Goal: Task Accomplishment & Management: Use online tool/utility

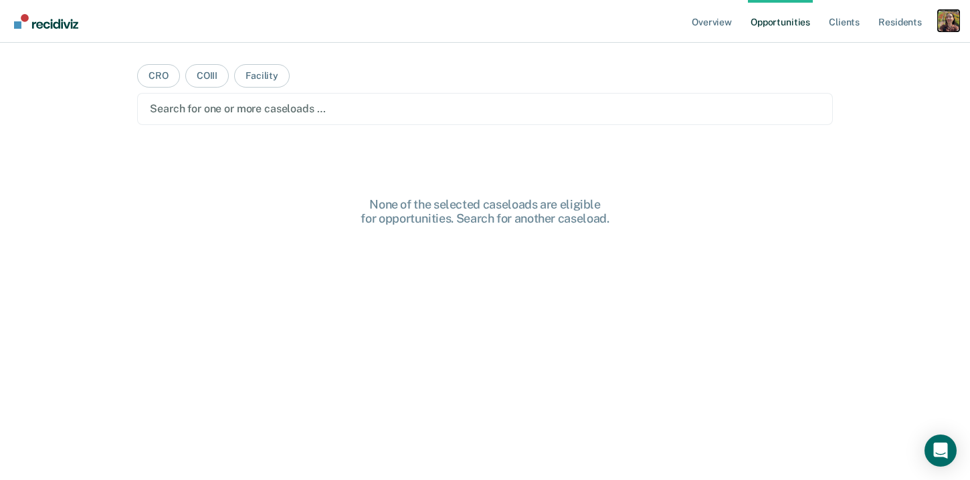
click at [948, 29] on div "Profile dropdown button" at bounding box center [948, 20] width 21 height 21
click at [857, 56] on link "Profile" at bounding box center [895, 54] width 108 height 11
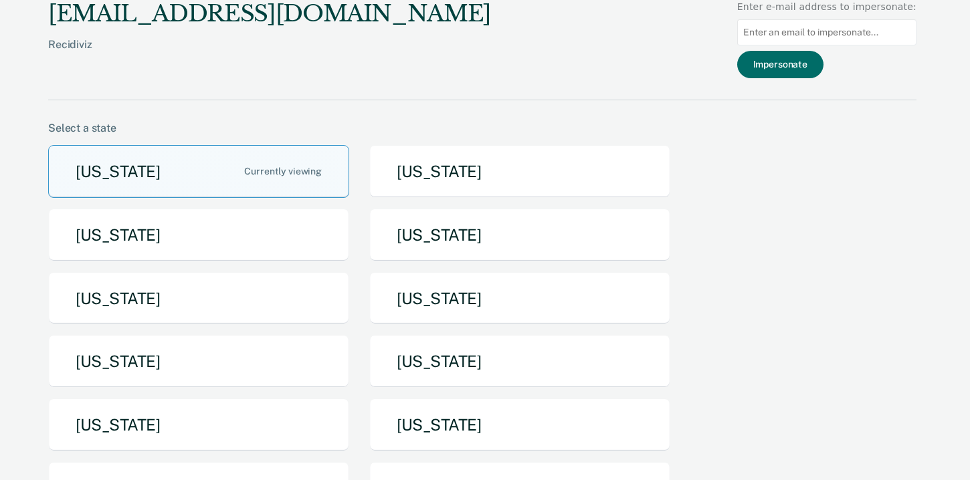
click at [832, 28] on input at bounding box center [826, 32] width 179 height 26
paste input "latoya.todd@corecivic.com"
type input "latoya.todd@corecivic.com"
click at [814, 65] on button "Impersonate" at bounding box center [780, 64] width 86 height 27
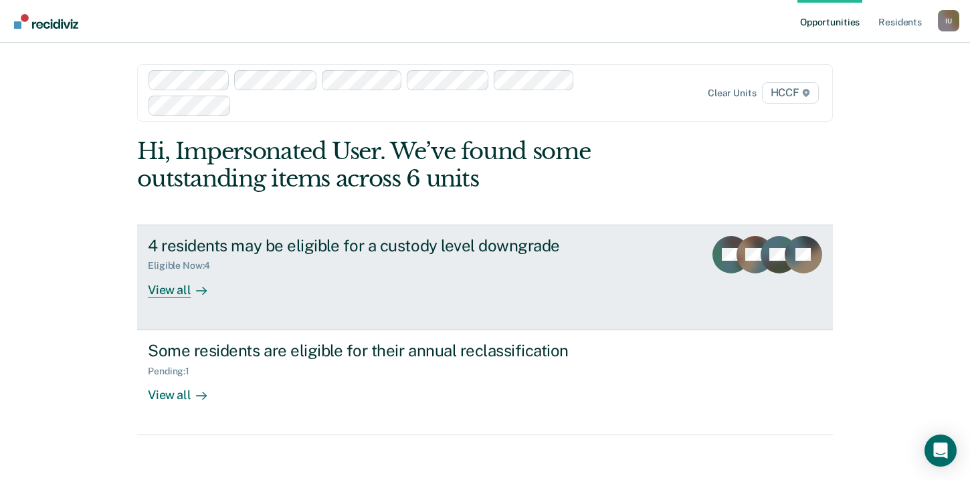
click at [282, 300] on link "4 residents may be eligible for a custody level downgrade Eligible Now : 4 View…" at bounding box center [484, 278] width 695 height 106
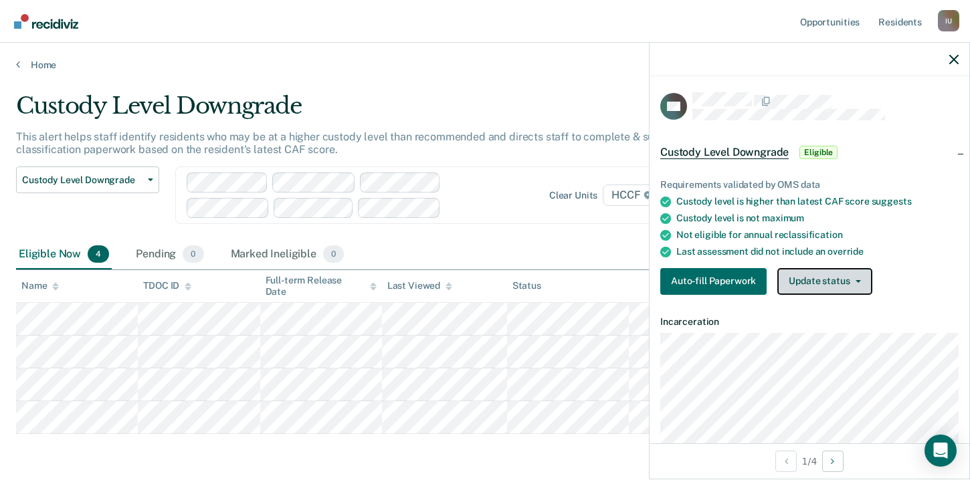
click at [843, 281] on button "Update status" at bounding box center [824, 281] width 94 height 27
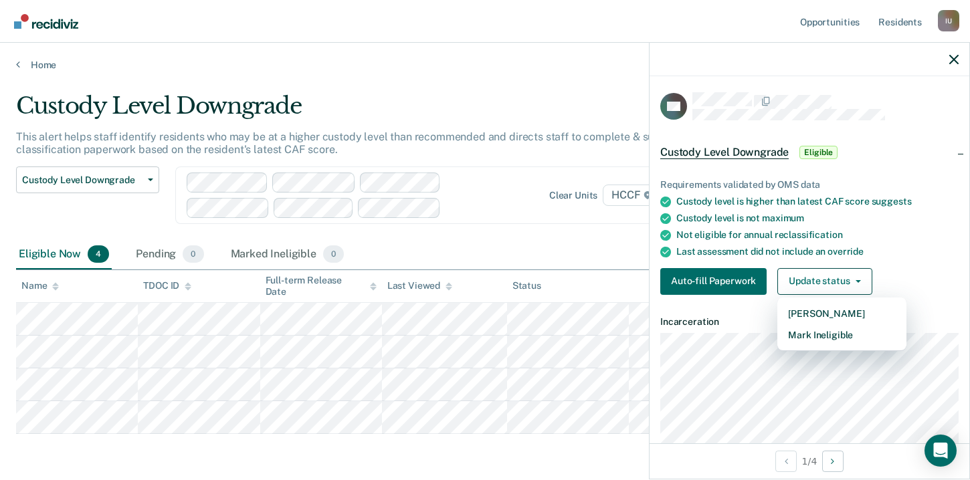
click at [837, 148] on div "Custody Level Downgrade Eligible" at bounding box center [750, 152] width 180 height 21
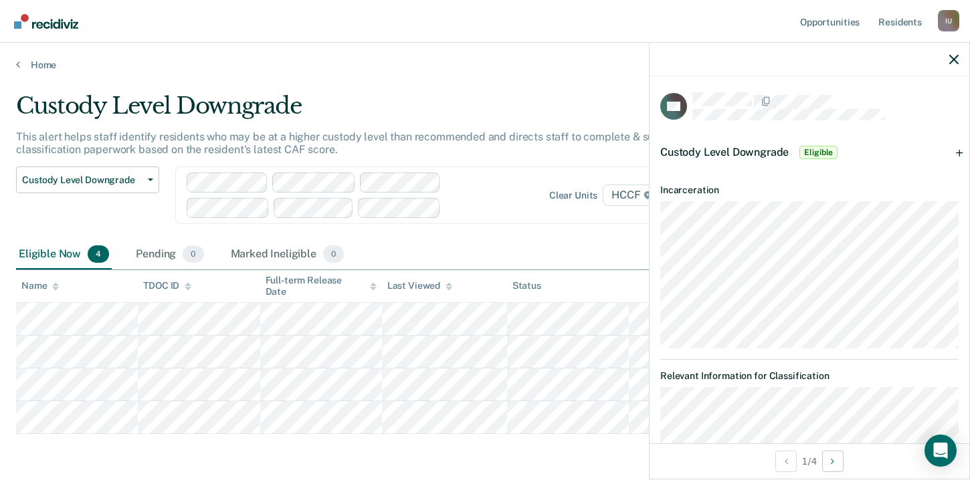
click at [956, 66] on div at bounding box center [809, 59] width 320 height 33
click at [958, 55] on button "button" at bounding box center [953, 58] width 9 height 11
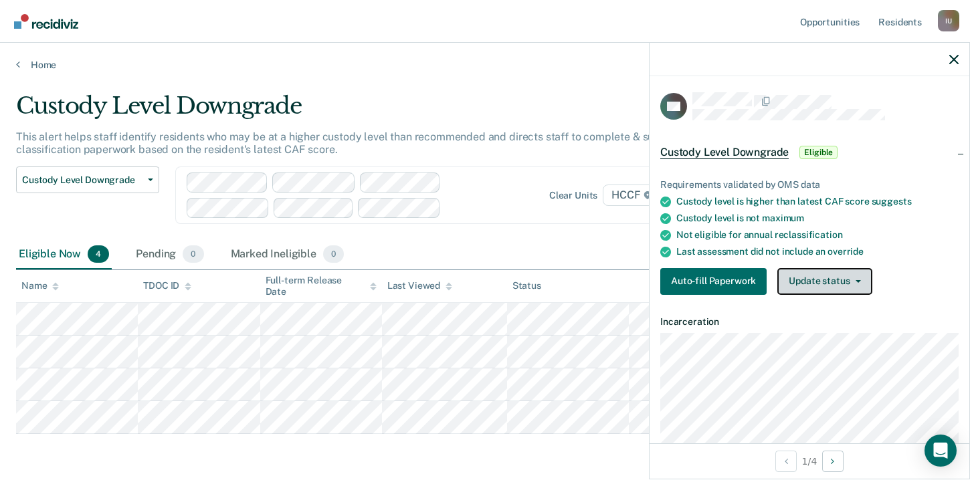
click at [820, 278] on button "Update status" at bounding box center [824, 281] width 94 height 27
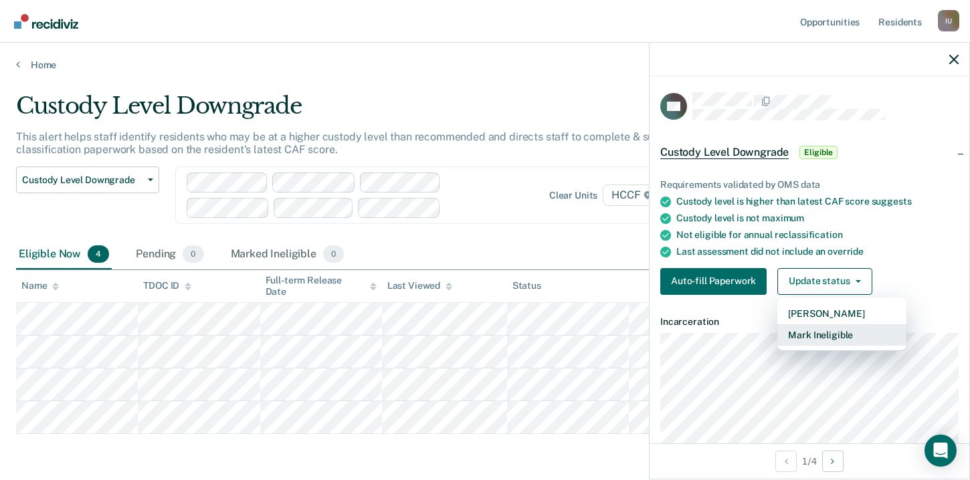
click at [837, 334] on button "Mark Ineligible" at bounding box center [841, 334] width 129 height 21
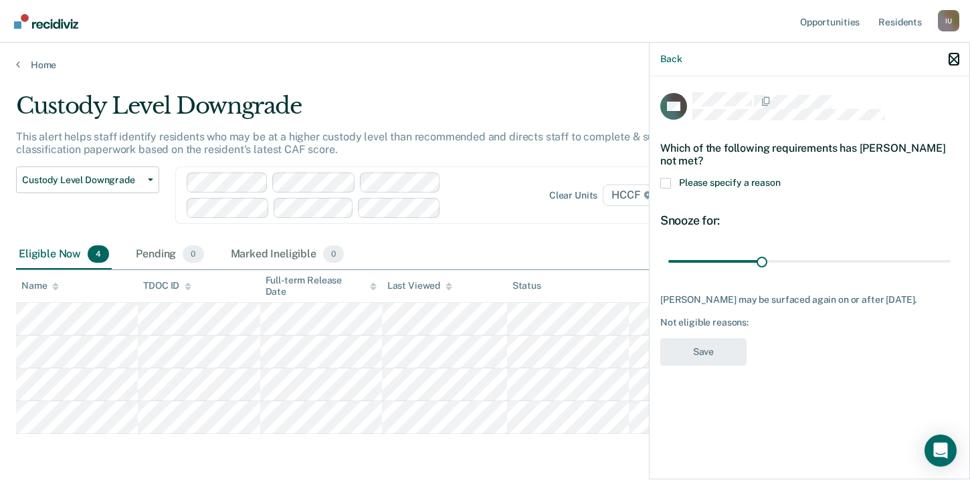
click at [953, 60] on icon "button" at bounding box center [953, 59] width 9 height 9
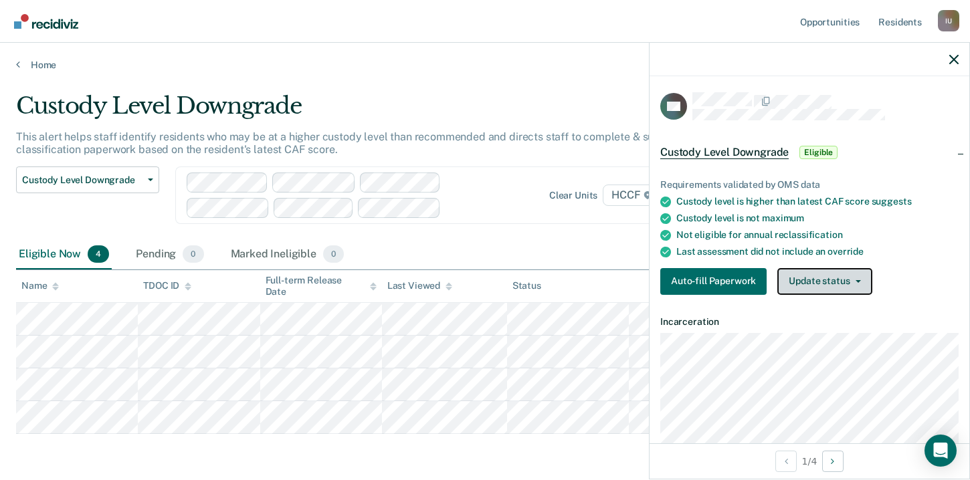
click at [841, 283] on button "Update status" at bounding box center [824, 281] width 94 height 27
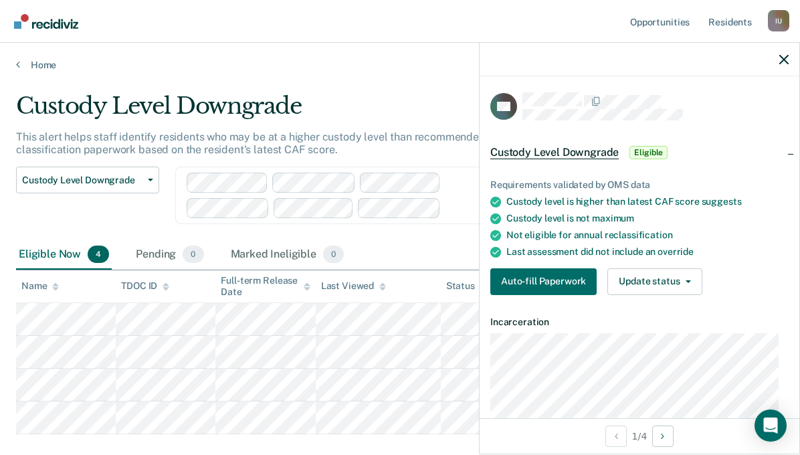
click at [728, 276] on div "Auto-fill Paperwork Update status Mark Pending Mark Ineligible" at bounding box center [639, 281] width 298 height 27
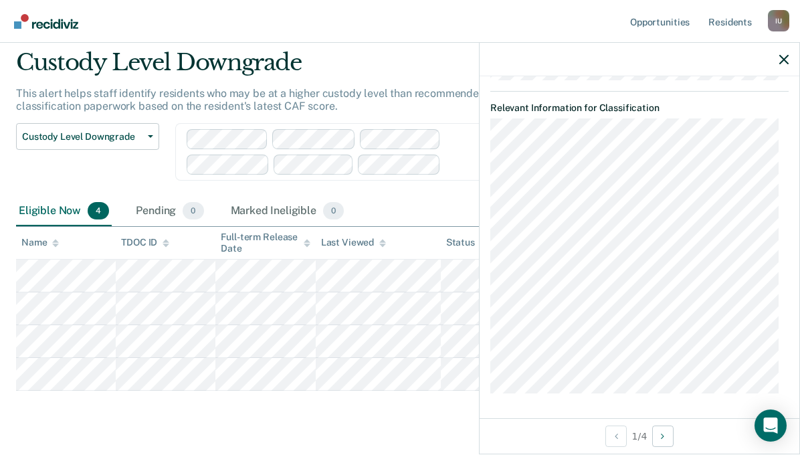
scroll to position [74, 0]
